Goal: Task Accomplishment & Management: Manage account settings

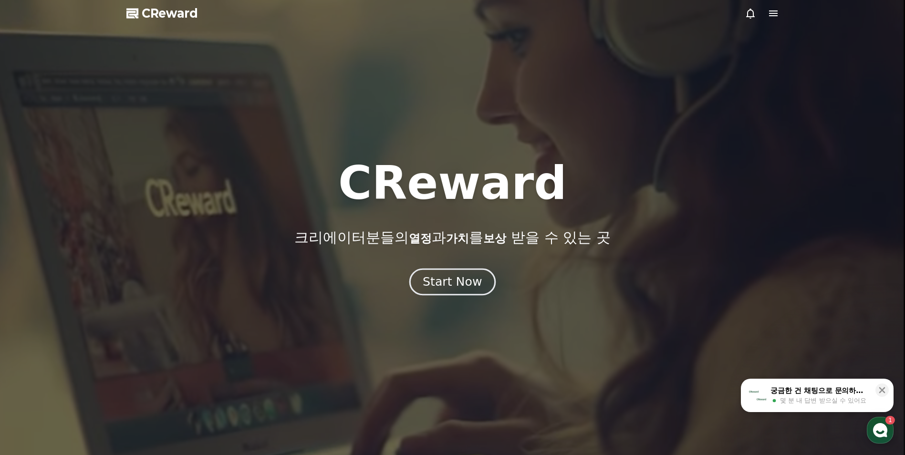
click at [451, 277] on div "Start Now" at bounding box center [452, 282] width 59 height 16
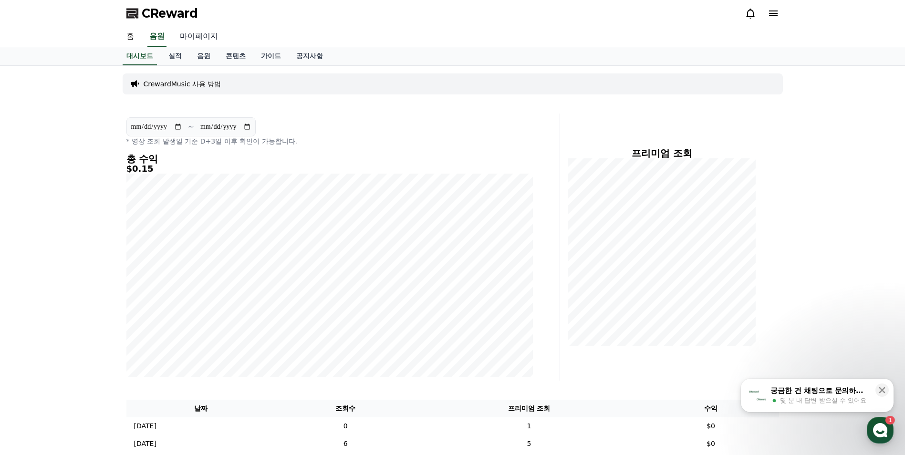
click at [203, 39] on link "마이페이지" at bounding box center [198, 37] width 53 height 20
select select "**********"
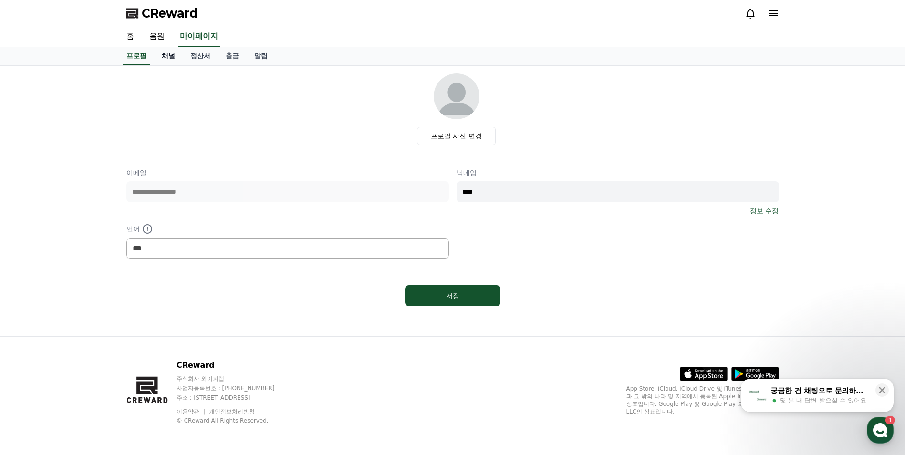
click at [168, 56] on link "채널" at bounding box center [168, 56] width 29 height 18
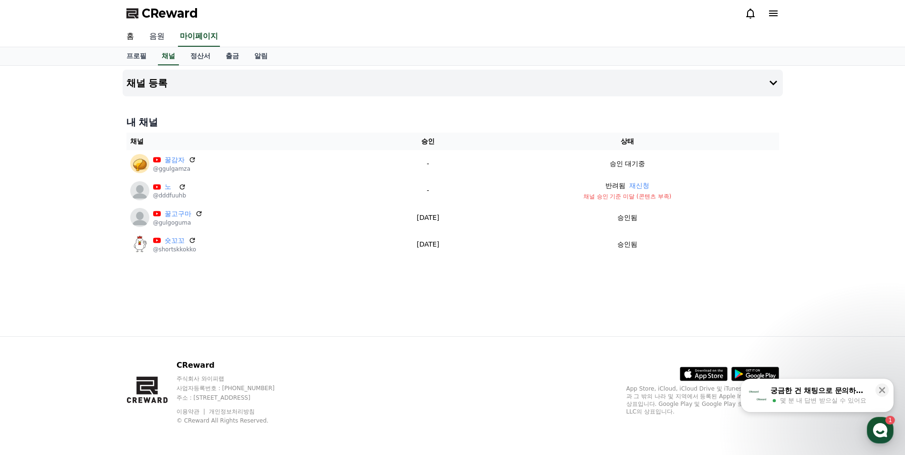
click at [165, 41] on link "음원" at bounding box center [157, 37] width 31 height 20
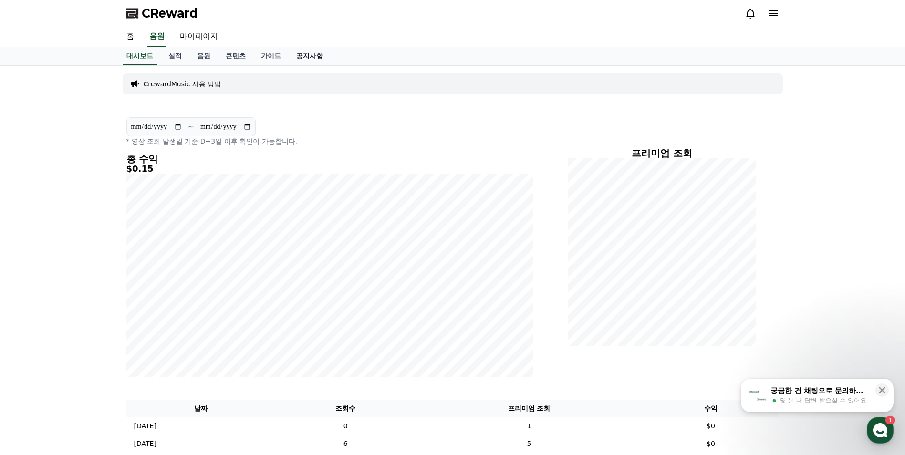
click at [292, 54] on link "공지사항" at bounding box center [310, 56] width 42 height 18
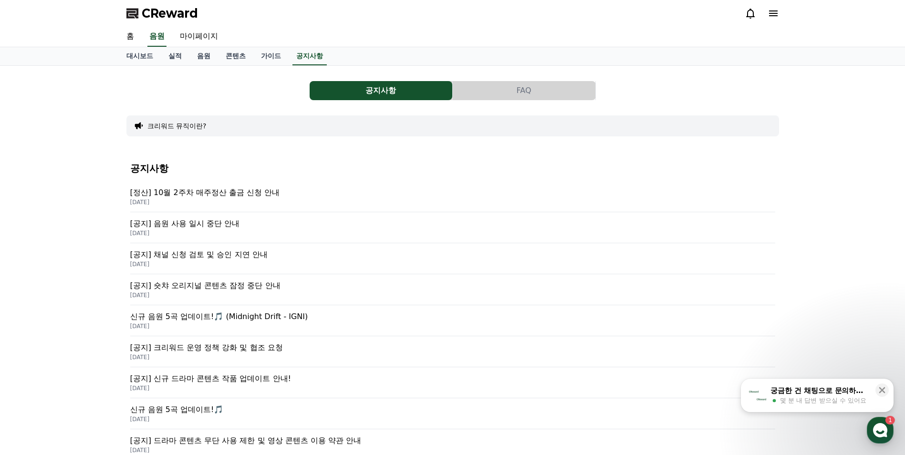
click at [215, 194] on p "[정산] 10월 2주차 매주정산 출금 신청 안내" at bounding box center [452, 192] width 645 height 11
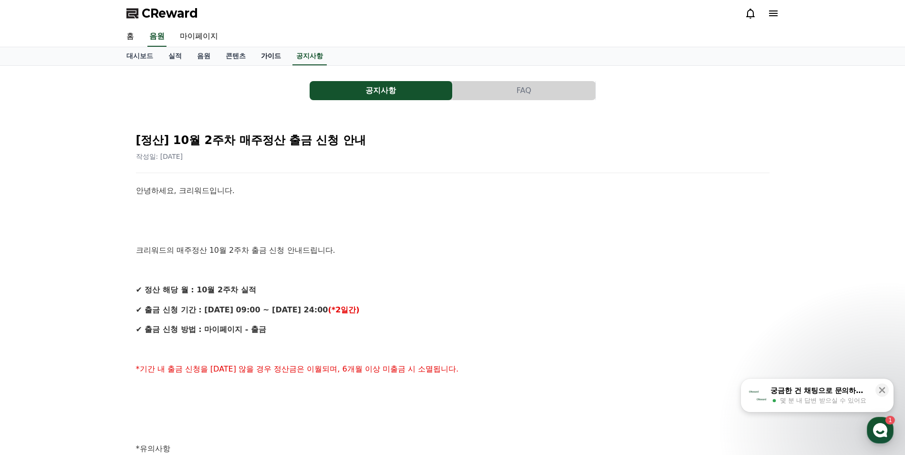
click at [273, 59] on link "가이드" at bounding box center [270, 56] width 35 height 18
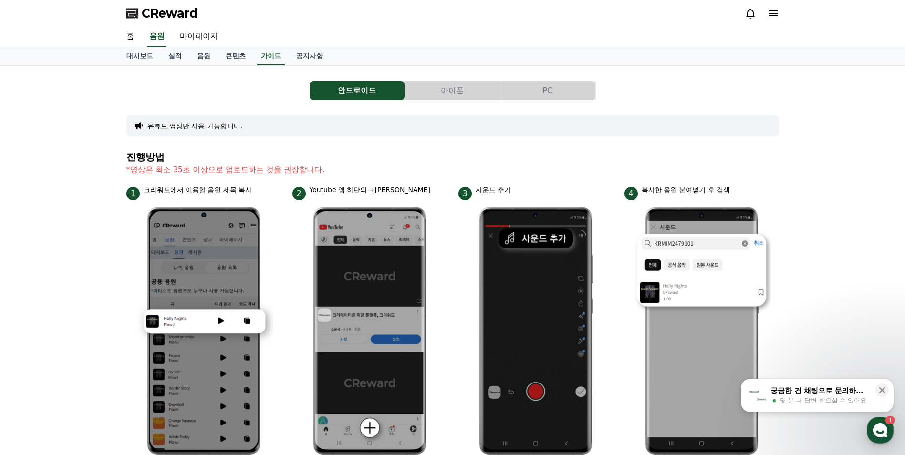
click at [559, 94] on button "PC" at bounding box center [548, 90] width 95 height 19
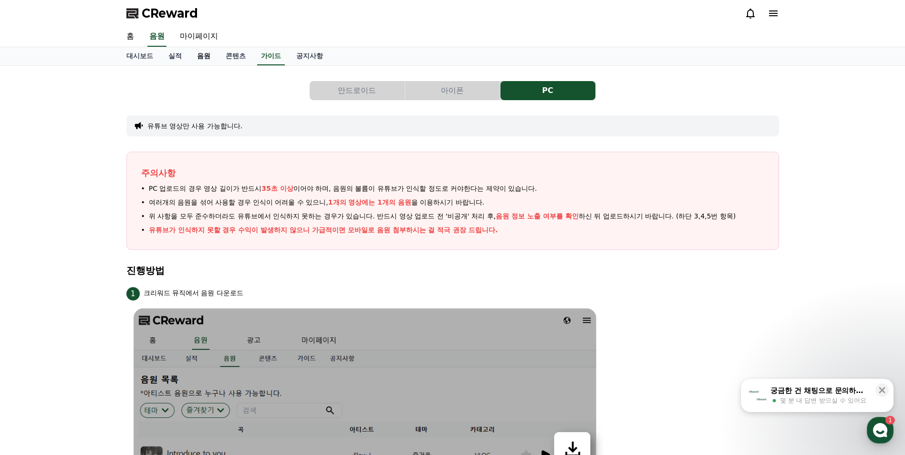
click at [199, 53] on link "음원" at bounding box center [203, 56] width 29 height 18
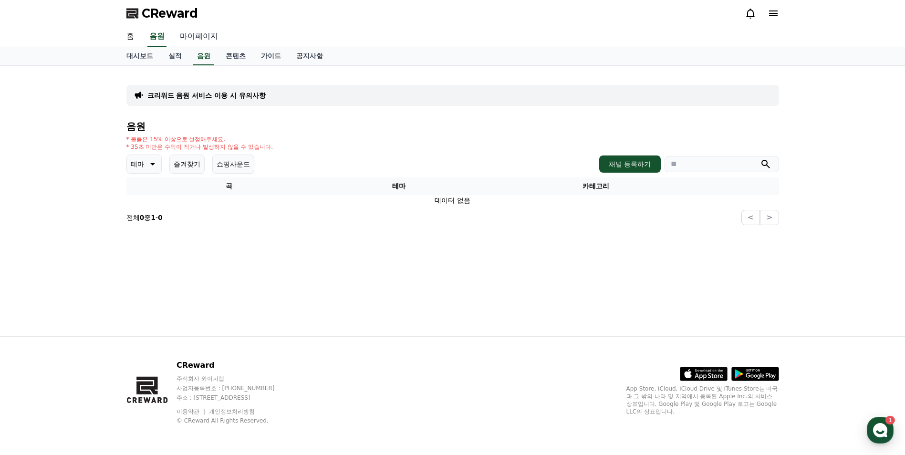
click at [193, 37] on link "마이페이지" at bounding box center [198, 37] width 53 height 20
select select "**********"
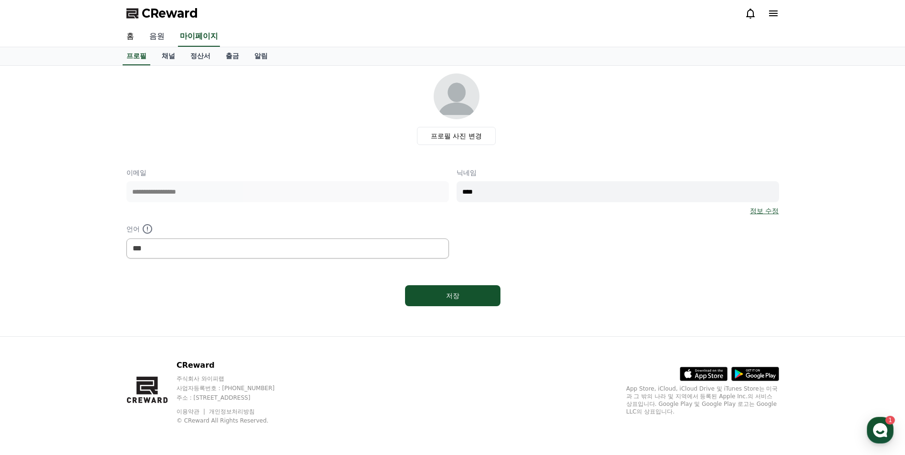
click at [162, 39] on link "음원" at bounding box center [157, 37] width 31 height 20
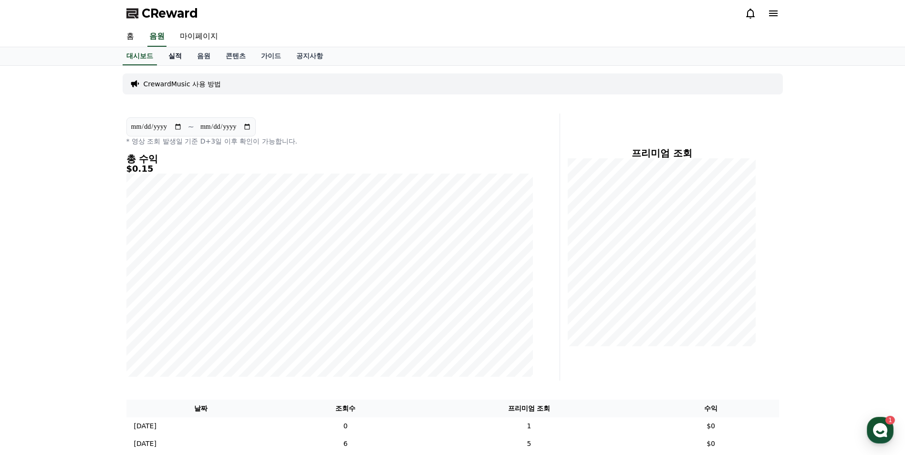
click at [176, 57] on link "실적" at bounding box center [175, 56] width 29 height 18
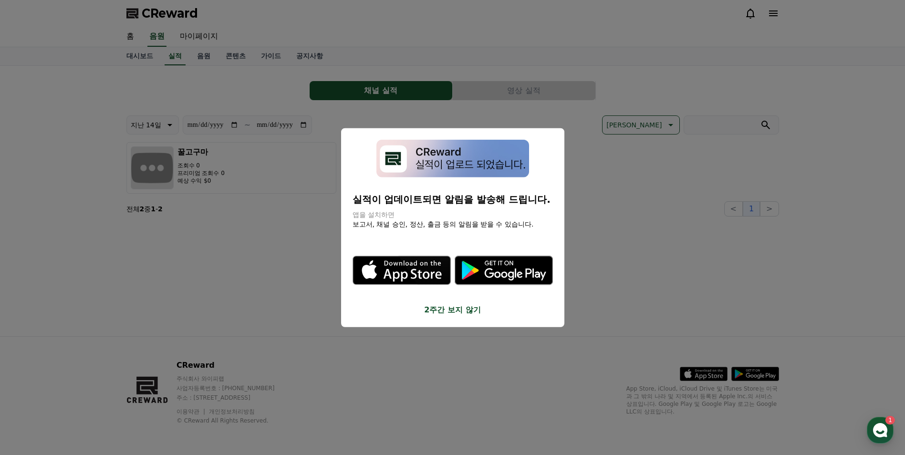
click at [271, 289] on button "close modal" at bounding box center [452, 227] width 905 height 455
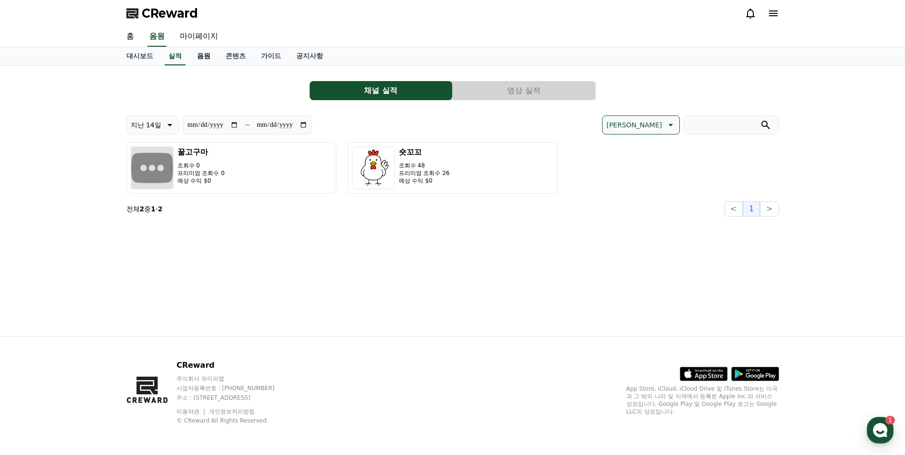
click at [200, 61] on link "음원" at bounding box center [203, 56] width 29 height 18
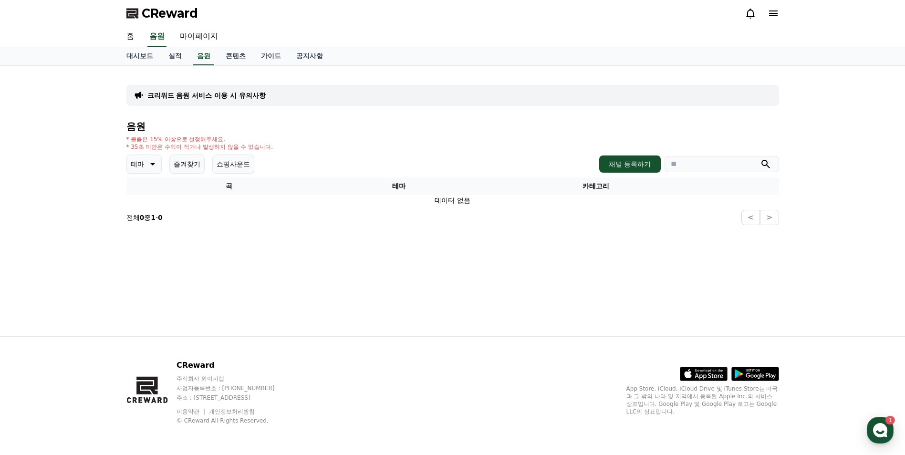
click at [151, 167] on icon at bounding box center [151, 163] width 11 height 11
click at [151, 194] on div "전체 환상적인 호기심 어두운 밝은 통통튀는 신나는 반전 웅장한 드라마틱 즐거움 분위기있는 EDM 그루브 슬픈 잔잔한 귀여운 감동적인 긴장되는 …" at bounding box center [148, 425] width 41 height 493
click at [145, 190] on button "전체" at bounding box center [138, 189] width 21 height 21
click at [309, 57] on link "공지사항" at bounding box center [310, 56] width 42 height 18
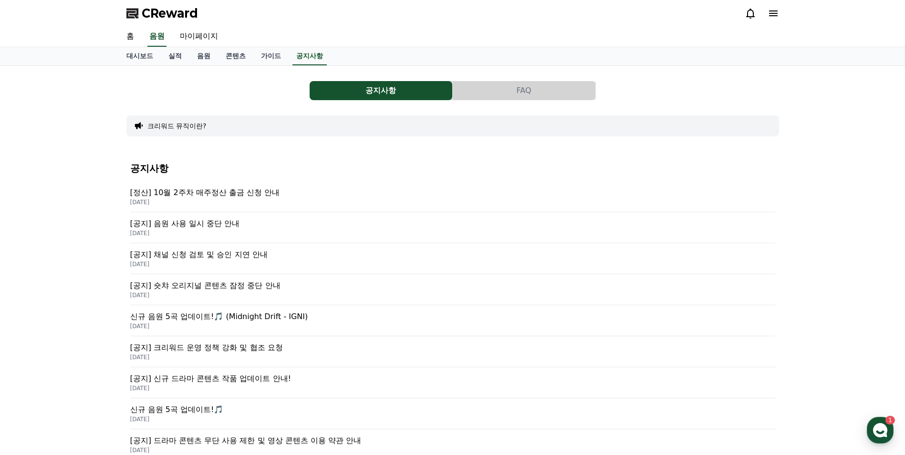
click at [188, 226] on p "[공지] 음원 사용 일시 중단 안내" at bounding box center [452, 223] width 645 height 11
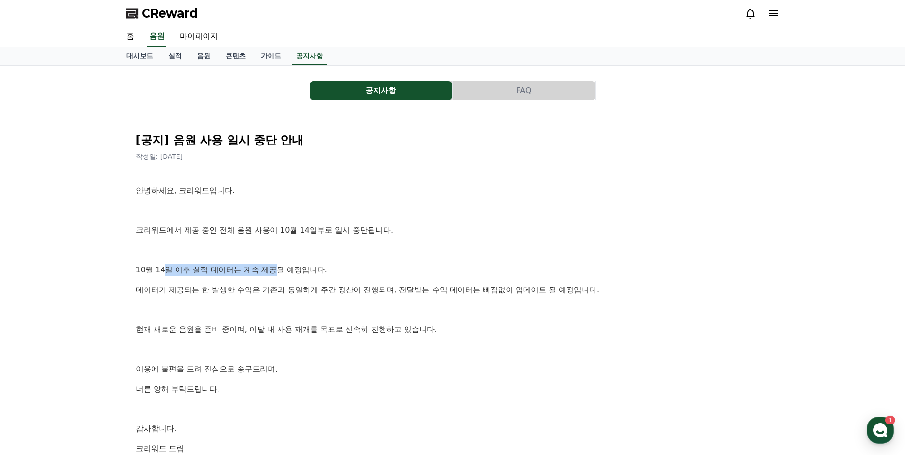
drag, startPoint x: 167, startPoint y: 272, endPoint x: 274, endPoint y: 274, distance: 107.9
click at [274, 274] on p "10월 14일 이후 실적 데이터는 계속 제공될 예정입니다." at bounding box center [453, 270] width 634 height 12
drag, startPoint x: 274, startPoint y: 274, endPoint x: 264, endPoint y: 288, distance: 17.4
click at [264, 288] on p "데이터가 제공되는 한 발생한 수익은 기존과 동일하게 주간 정산이 진행되며, 전달받는 수익 데이터는 빠짐없이 업데이트 될 예정입니다." at bounding box center [453, 290] width 634 height 12
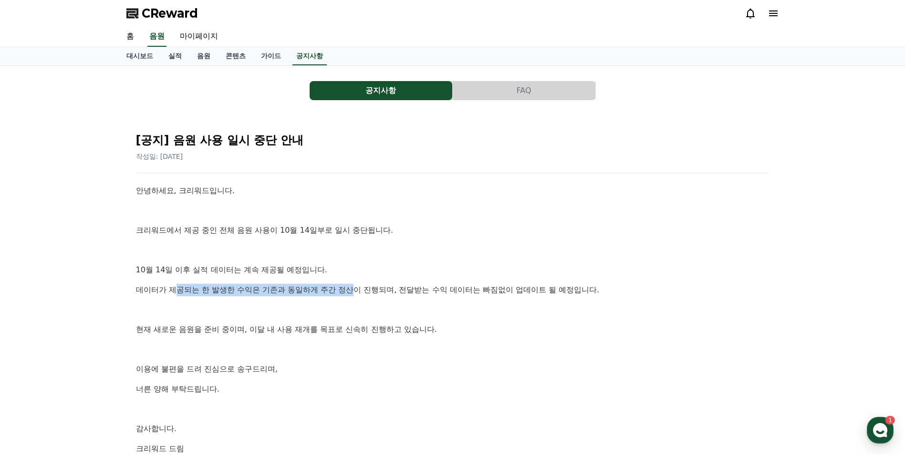
drag, startPoint x: 175, startPoint y: 292, endPoint x: 356, endPoint y: 291, distance: 180.4
click at [356, 291] on p "데이터가 제공되는 한 발생한 수익은 기존과 동일하게 주간 정산이 진행되며, 전달받는 수익 데이터는 빠짐없이 업데이트 될 예정입니다." at bounding box center [453, 290] width 634 height 12
drag, startPoint x: 356, startPoint y: 291, endPoint x: 338, endPoint y: 316, distance: 30.6
click at [338, 316] on p at bounding box center [453, 310] width 634 height 12
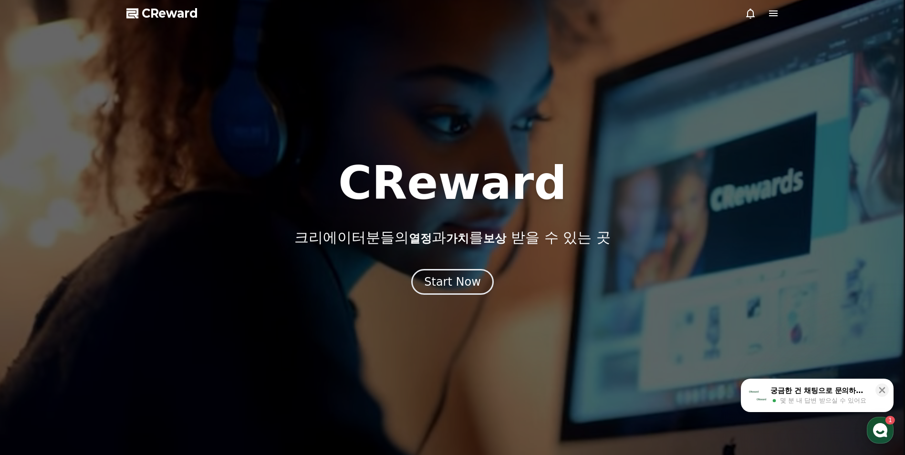
click at [879, 428] on use "button" at bounding box center [880, 430] width 14 height 14
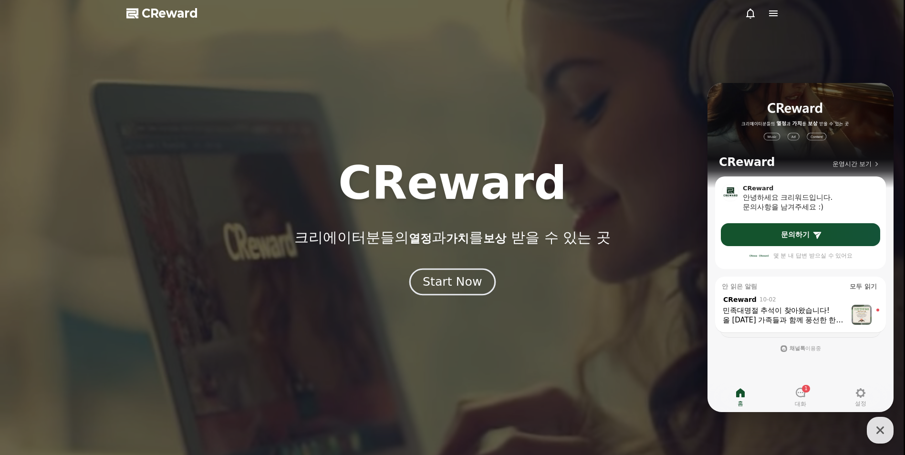
click at [442, 290] on div "Start Now" at bounding box center [452, 282] width 59 height 16
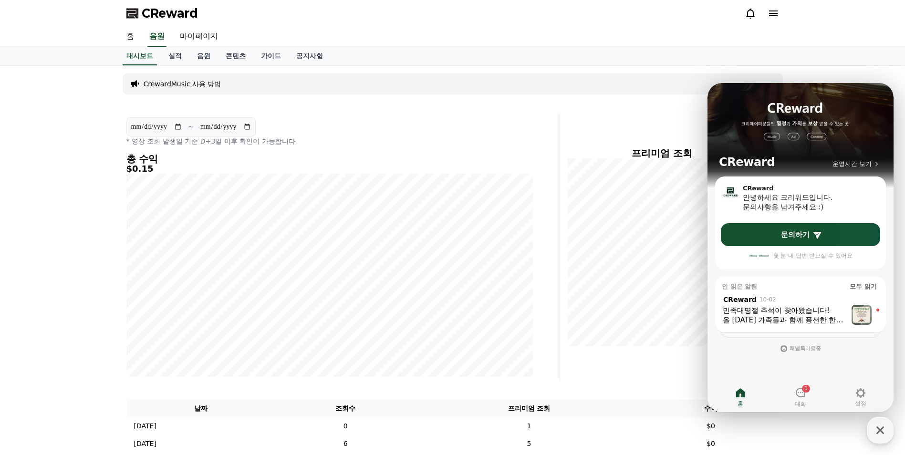
click at [525, 66] on div "**********" at bounding box center [453, 440] width 668 height 748
click at [207, 36] on link "마이페이지" at bounding box center [198, 37] width 53 height 20
select select "**********"
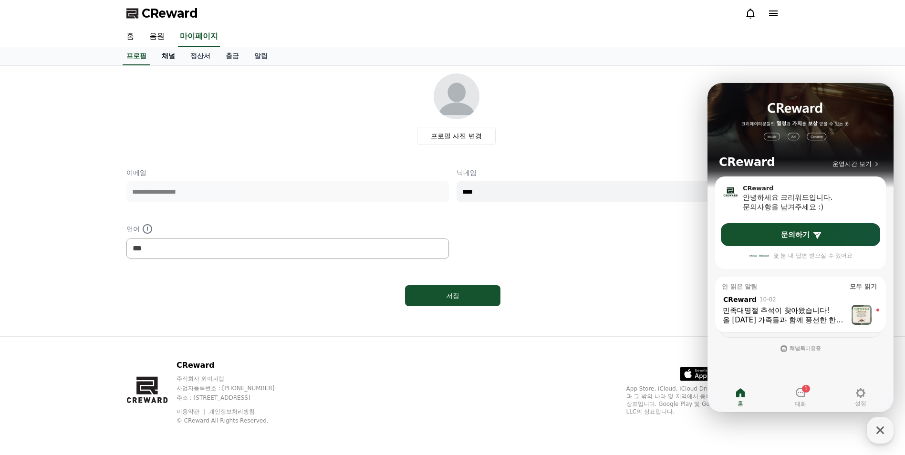
click at [172, 62] on link "채널" at bounding box center [168, 56] width 29 height 18
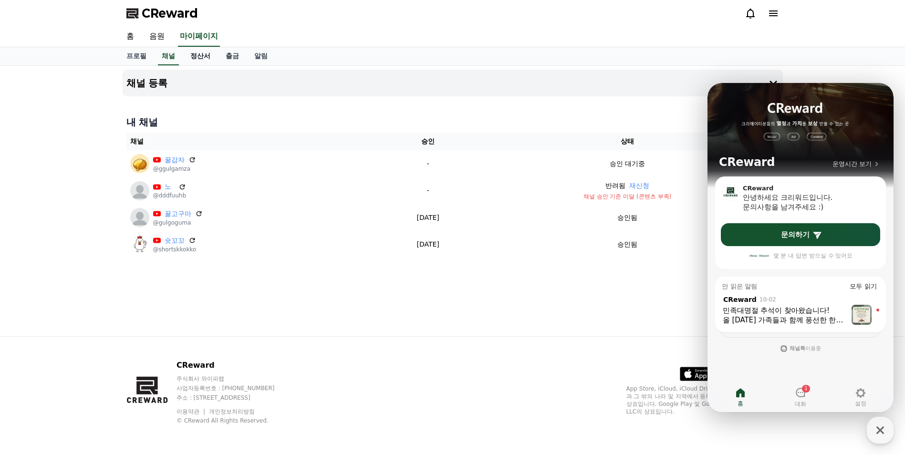
click at [201, 64] on link "정산서" at bounding box center [200, 56] width 35 height 18
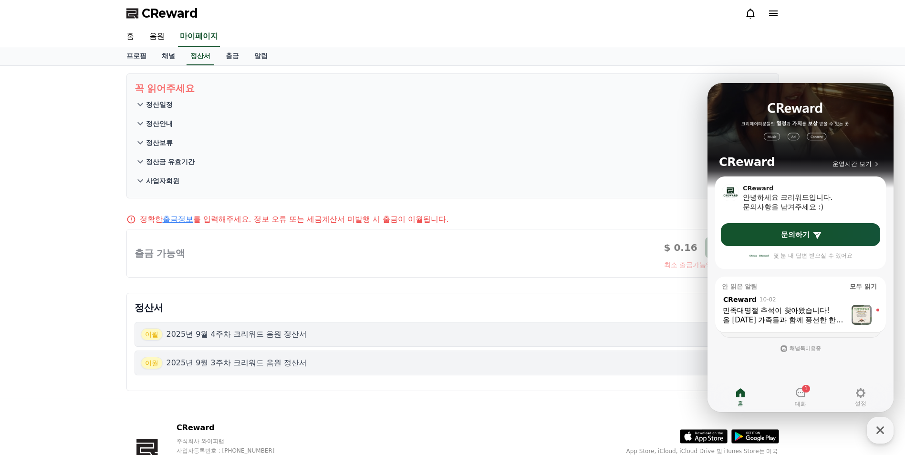
click at [215, 65] on div "프로필 채널 정산서 출금 알림" at bounding box center [453, 56] width 668 height 18
click at [232, 60] on link "출금" at bounding box center [232, 56] width 29 height 18
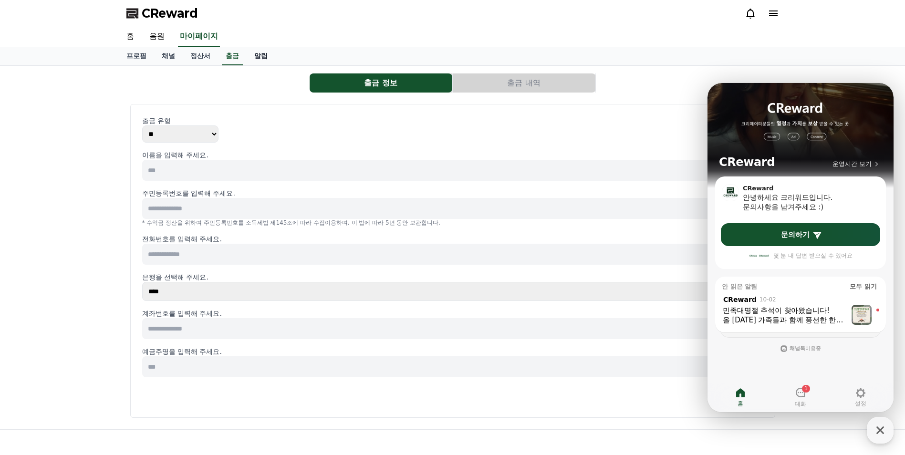
click at [259, 64] on link "알림" at bounding box center [261, 56] width 29 height 18
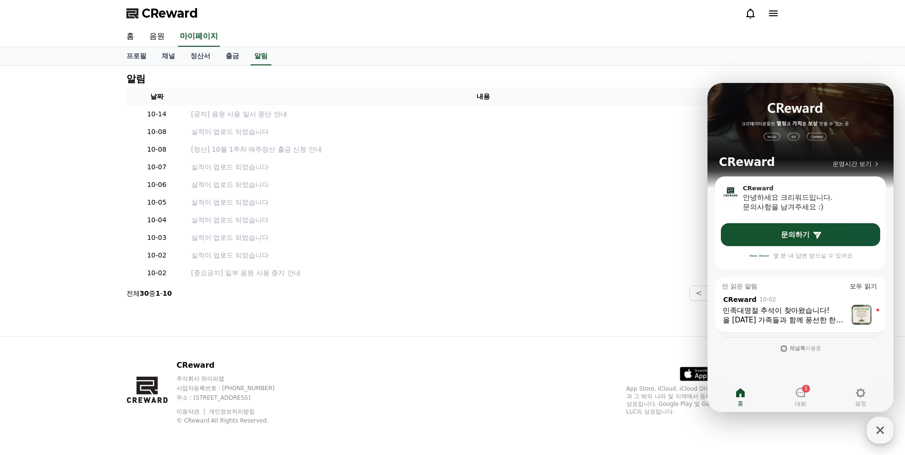
click at [881, 432] on icon "button" at bounding box center [880, 430] width 17 height 17
